Goal: Participate in discussion: Engage in conversation with other users on a specific topic

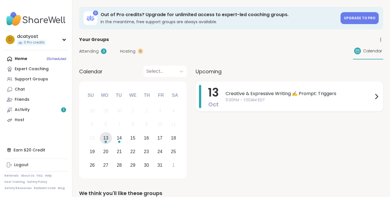
click at [376, 95] on icon at bounding box center [376, 96] width 7 height 7
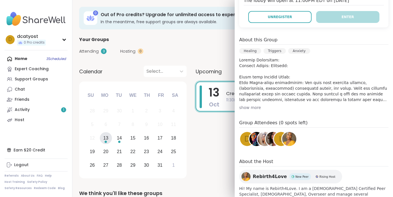
scroll to position [168, 0]
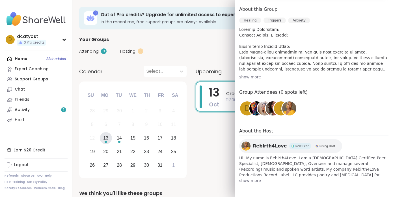
click at [277, 111] on div "L" at bounding box center [281, 108] width 14 height 14
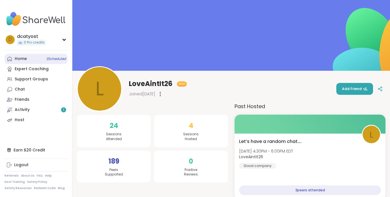
click at [24, 58] on div "Home 3 Scheduled" at bounding box center [21, 59] width 12 height 6
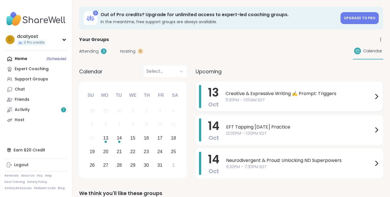
click at [239, 93] on span "Creative & Expressive Writing ✍️ Prompt: Triggers" at bounding box center [300, 93] width 148 height 7
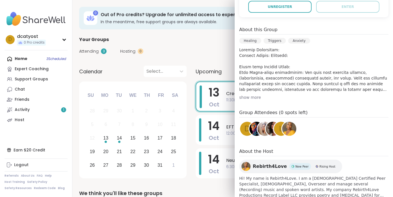
scroll to position [168, 0]
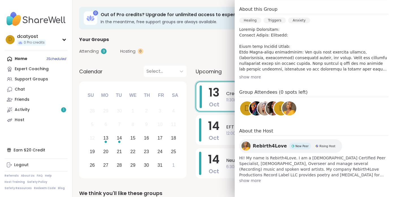
click at [251, 78] on div "show more" at bounding box center [313, 77] width 149 height 6
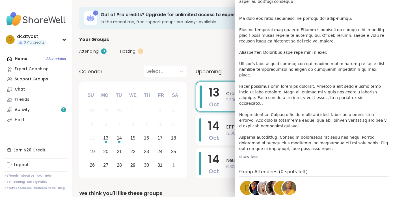
scroll to position [0, 0]
